Goal: Task Accomplishment & Management: Manage account settings

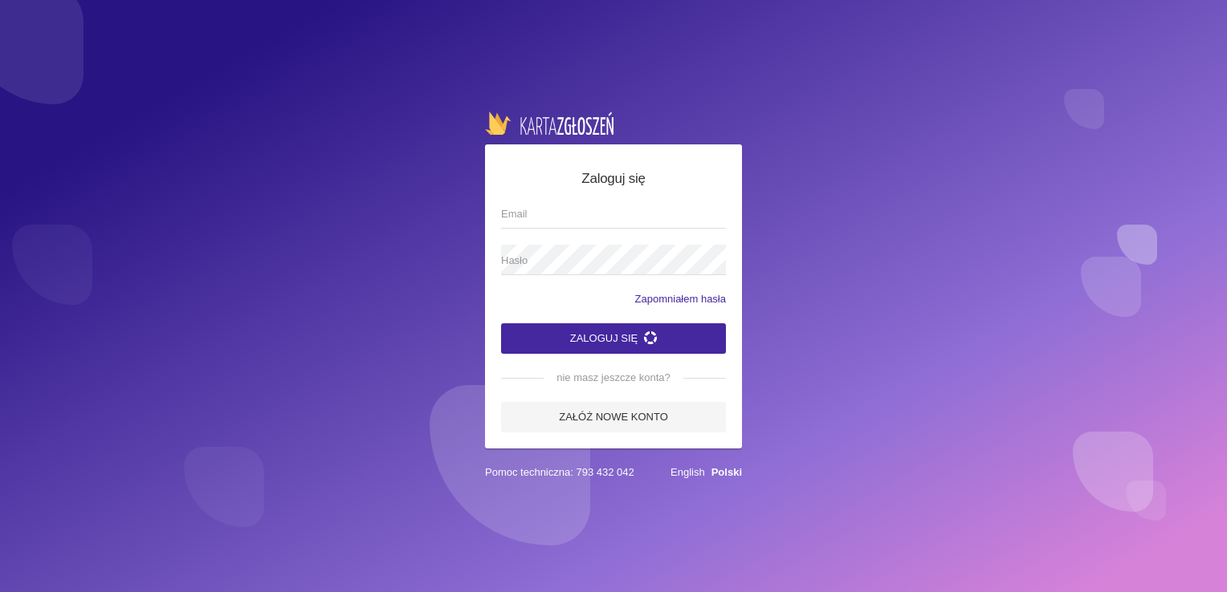
click at [675, 214] on input "Email" at bounding box center [613, 213] width 225 height 31
click at [610, 275] on app-labeled-field "Hasło" at bounding box center [613, 268] width 225 height 47
click at [636, 250] on label "Hasło" at bounding box center [613, 260] width 225 height 31
click at [501, 324] on button "Zaloguj się" at bounding box center [613, 339] width 225 height 31
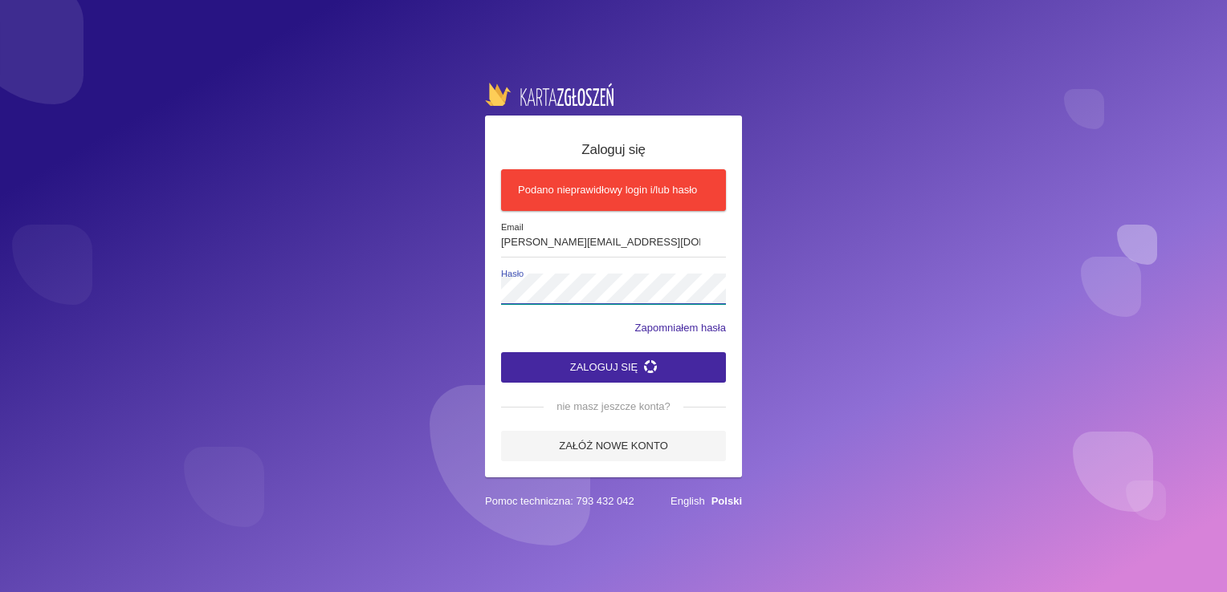
click at [501, 352] on button "Zaloguj się" at bounding box center [613, 367] width 225 height 31
click at [678, 243] on input "[PERSON_NAME][EMAIL_ADDRESS][DOMAIN_NAME]" at bounding box center [613, 242] width 225 height 31
drag, startPoint x: 712, startPoint y: 242, endPoint x: 134, endPoint y: 159, distance: 584.0
click at [157, 161] on div "Zaloguj się Podano nieprawidłowy login i/lub hasło [PERSON_NAME][EMAIL_ADDRESS]…" at bounding box center [613, 296] width 1227 height 592
drag, startPoint x: 623, startPoint y: 235, endPoint x: 0, endPoint y: 131, distance: 631.6
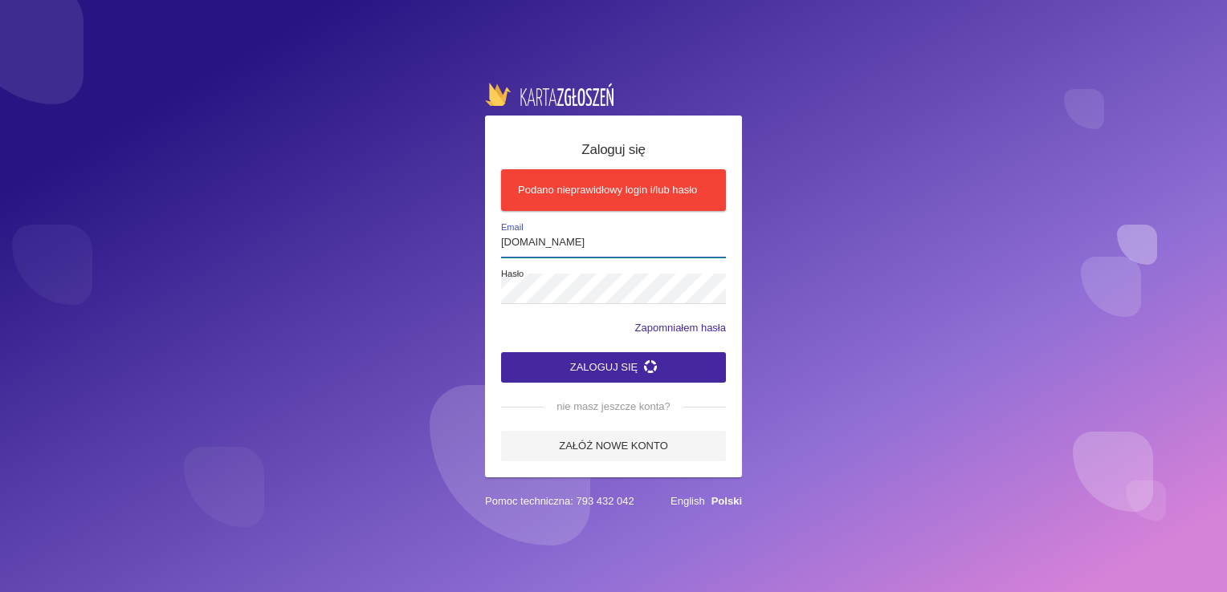
click at [0, 151] on html "Zaloguj się Podano nieprawidłowy login i/lub hasło [DOMAIN_NAME] Email Hasło Za…" at bounding box center [613, 296] width 1227 height 592
type input "[PERSON_NAME][EMAIL_ADDRESS][DOMAIN_NAME]"
click at [577, 361] on button "Zaloguj się" at bounding box center [613, 367] width 225 height 31
